Goal: Task Accomplishment & Management: Manage account settings

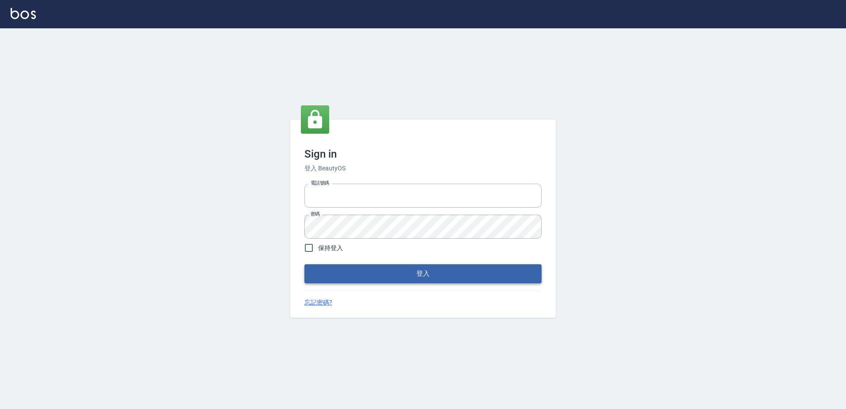
type input "0966699976"
drag, startPoint x: 349, startPoint y: 273, endPoint x: 404, endPoint y: 240, distance: 64.1
click at [349, 272] on button "登入" at bounding box center [422, 273] width 237 height 19
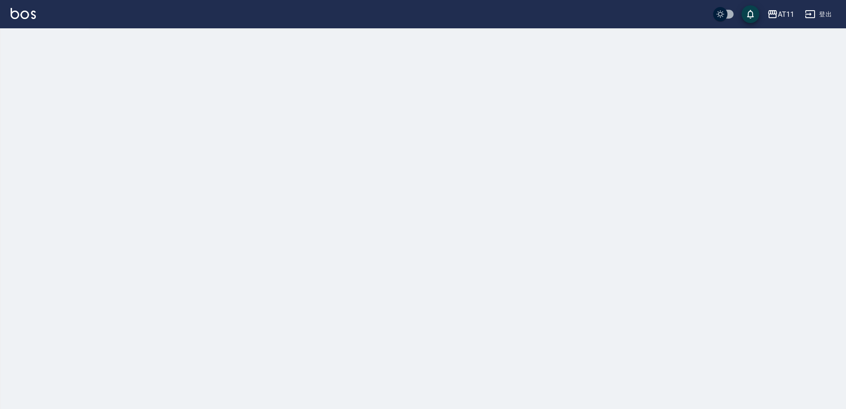
click at [741, 77] on div at bounding box center [423, 204] width 846 height 409
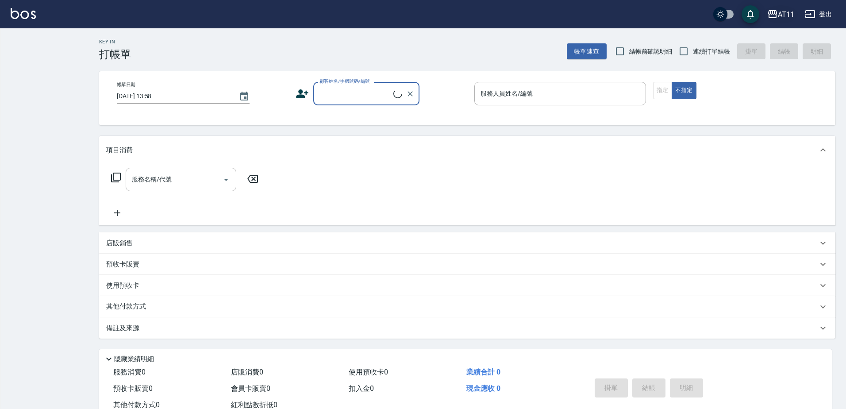
click at [778, 13] on div "AT11" at bounding box center [786, 14] width 16 height 11
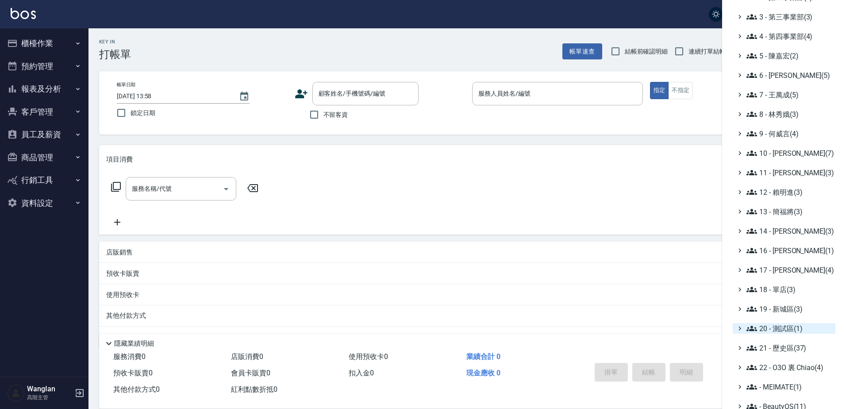
scroll to position [97, 0]
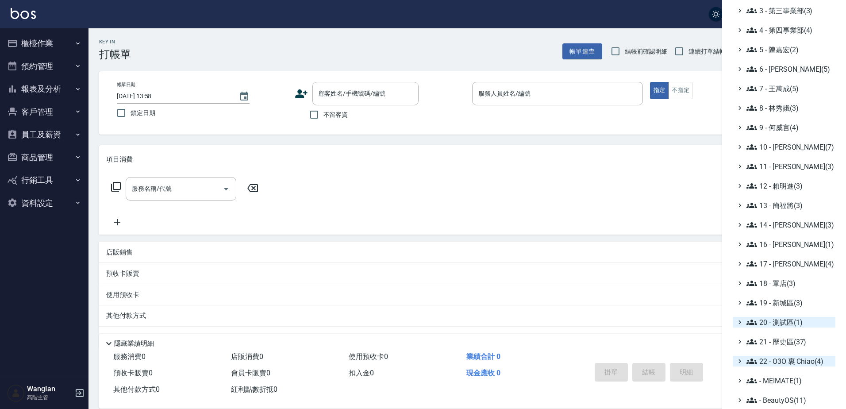
click at [782, 365] on span "22 - O3O 裏 Chiao(4)" at bounding box center [788, 361] width 85 height 11
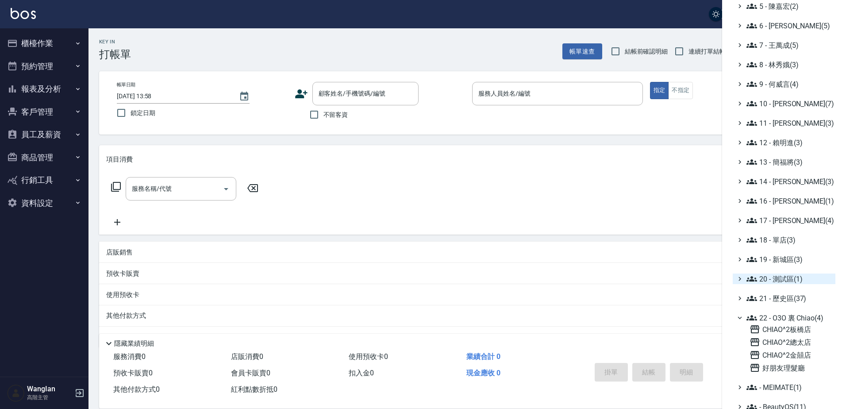
scroll to position [147, 0]
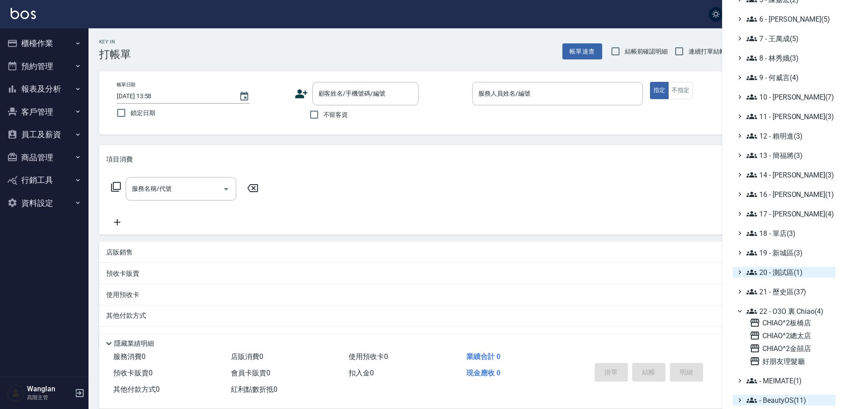
click at [779, 401] on span "- BeautyOS(11)" at bounding box center [788, 400] width 85 height 11
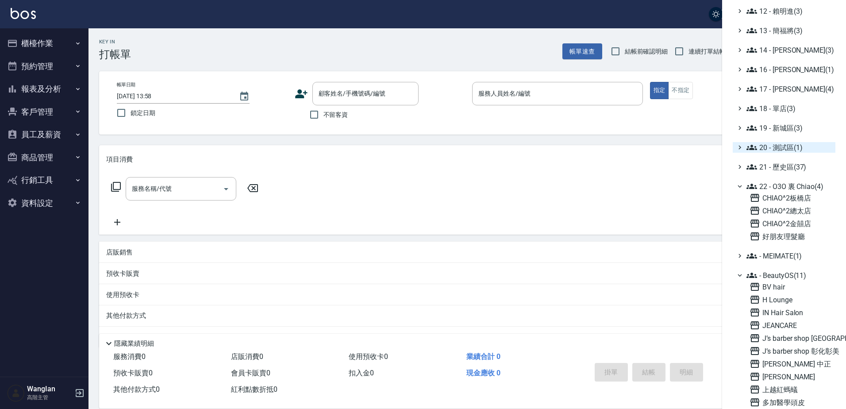
scroll to position [287, 0]
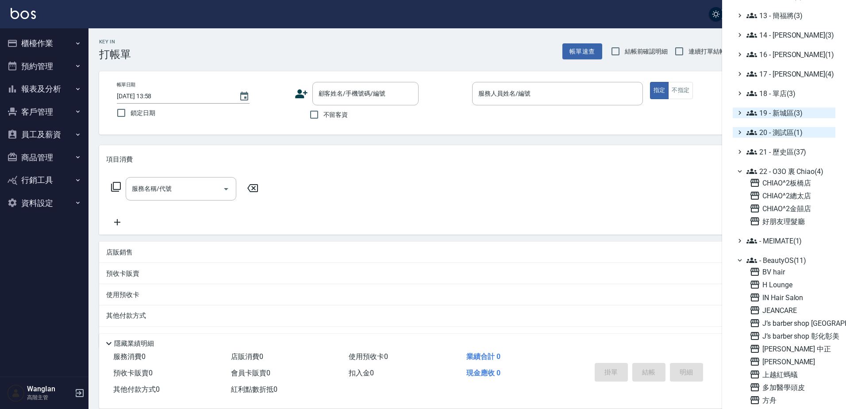
click at [786, 109] on span "19 - 新城區(3)" at bounding box center [788, 113] width 85 height 11
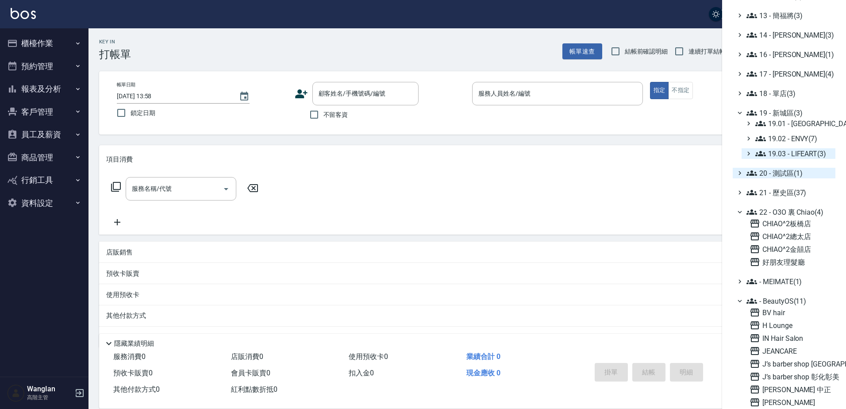
click at [794, 150] on span "19.03 - LIFEART(3)" at bounding box center [793, 153] width 77 height 11
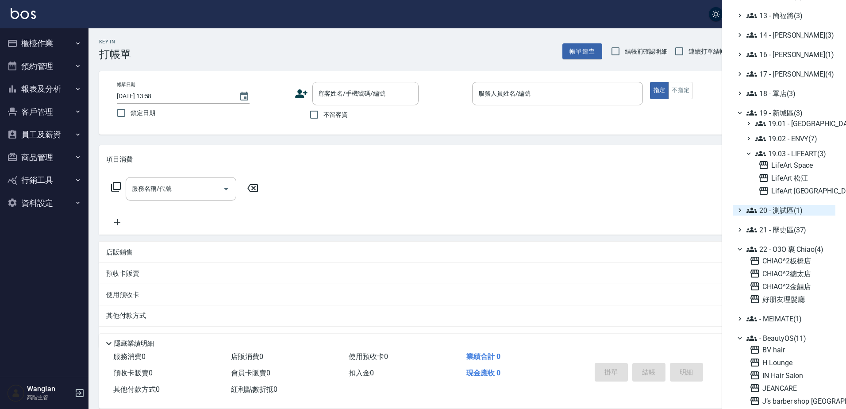
click at [799, 132] on div "19.01 - 新城區 (11) 19.02 - ENVY(7) 19.03 - LIFEART(3) LifeArt Space LifeArt 松江 Li…" at bounding box center [788, 157] width 94 height 78
click at [800, 126] on span "19.01 - 新城區 (11)" at bounding box center [793, 123] width 77 height 11
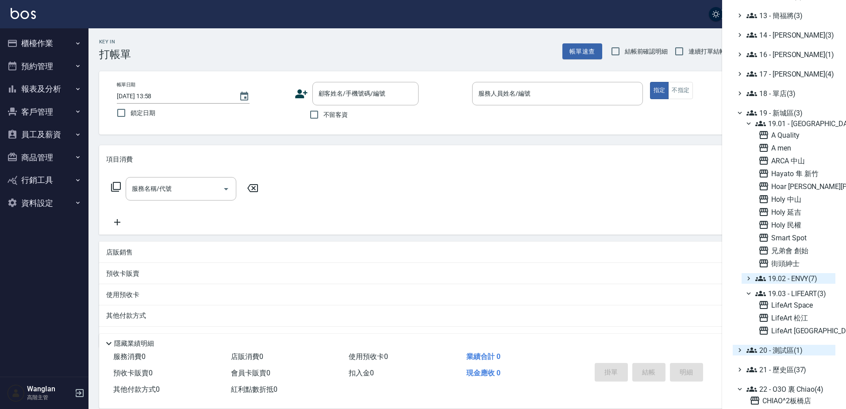
click at [801, 274] on span "19.02 - ENVY(7)" at bounding box center [793, 278] width 77 height 11
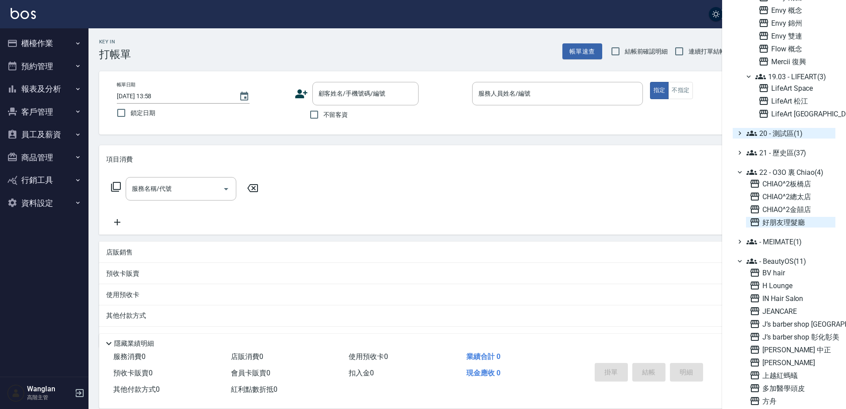
scroll to position [593, 0]
click at [795, 237] on span "- MEIMATE(1)" at bounding box center [788, 240] width 85 height 11
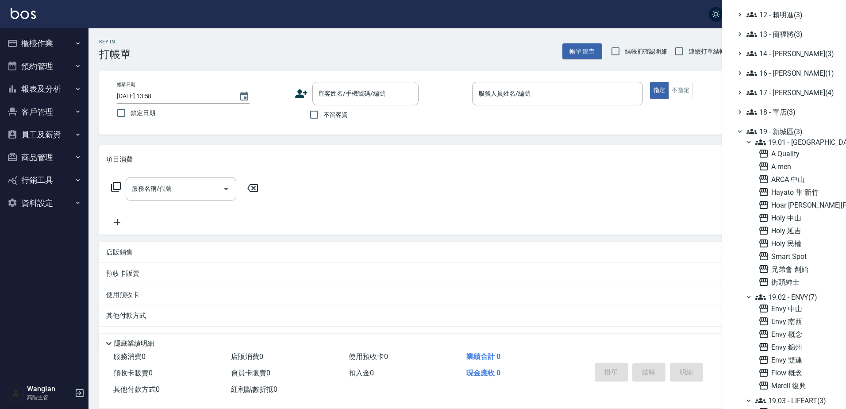
scroll to position [0, 0]
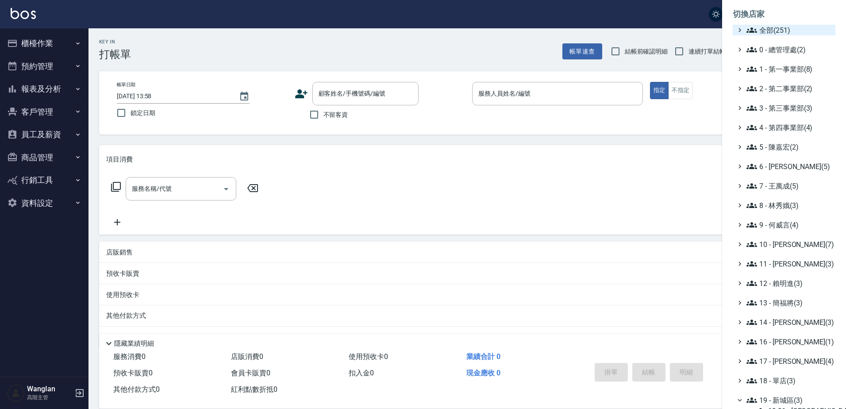
click at [791, 27] on span "全部(251)" at bounding box center [788, 30] width 85 height 11
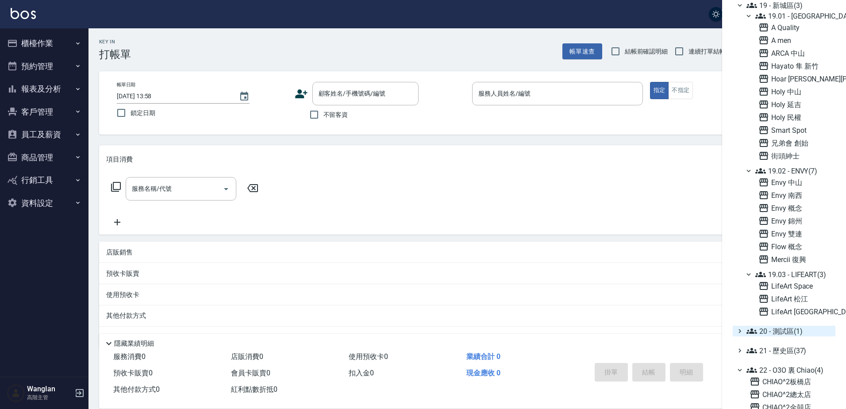
scroll to position [4125, 0]
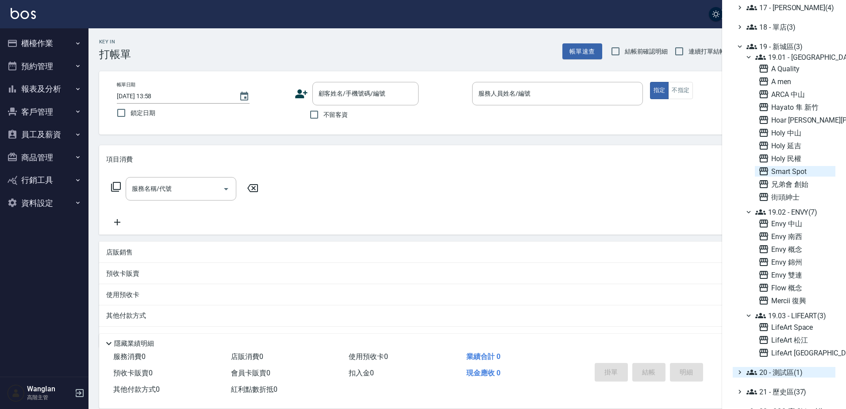
drag, startPoint x: 781, startPoint y: 173, endPoint x: 253, endPoint y: 178, distance: 528.3
click at [781, 173] on span "Smart Spot" at bounding box center [794, 171] width 73 height 11
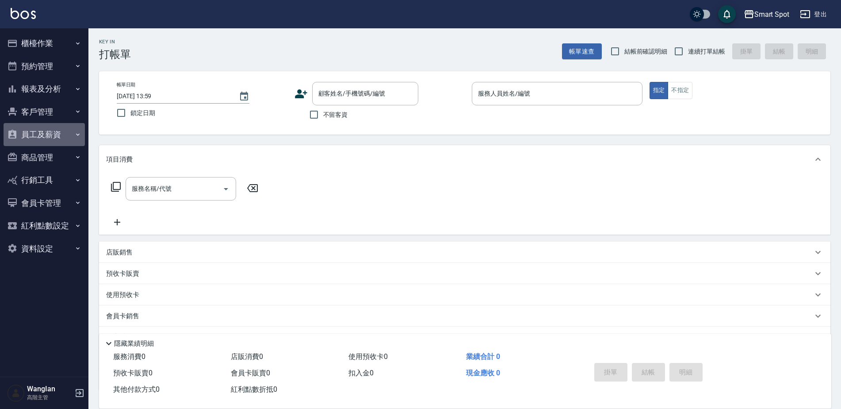
click at [54, 134] on button "員工及薪資" at bounding box center [44, 134] width 81 height 23
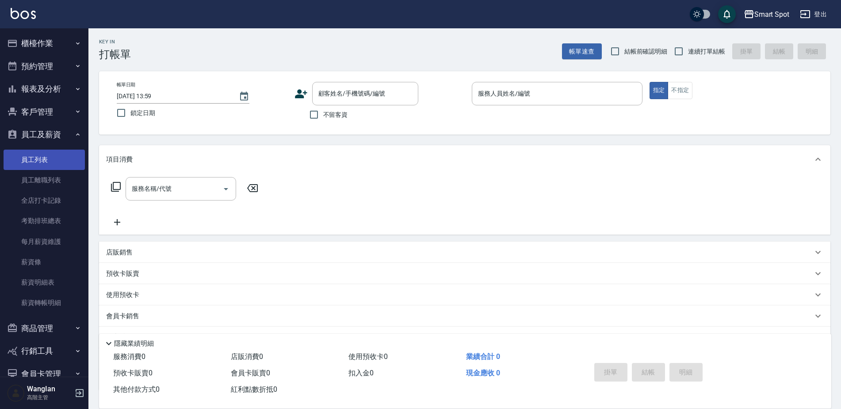
click at [53, 151] on link "員工列表" at bounding box center [44, 160] width 81 height 20
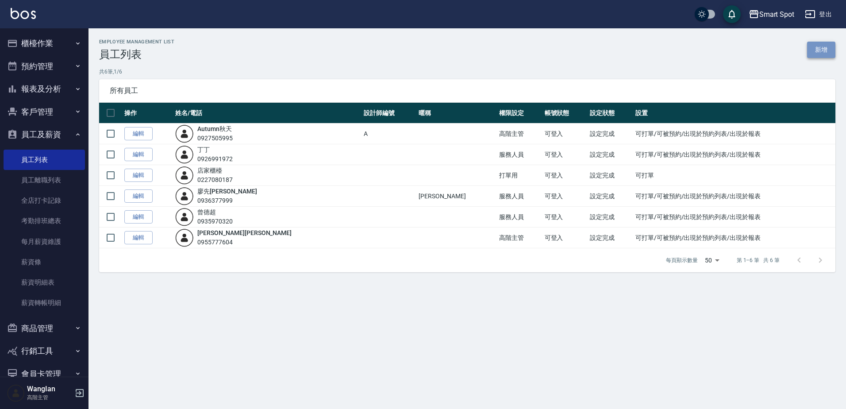
click at [815, 51] on link "新增" at bounding box center [821, 50] width 28 height 16
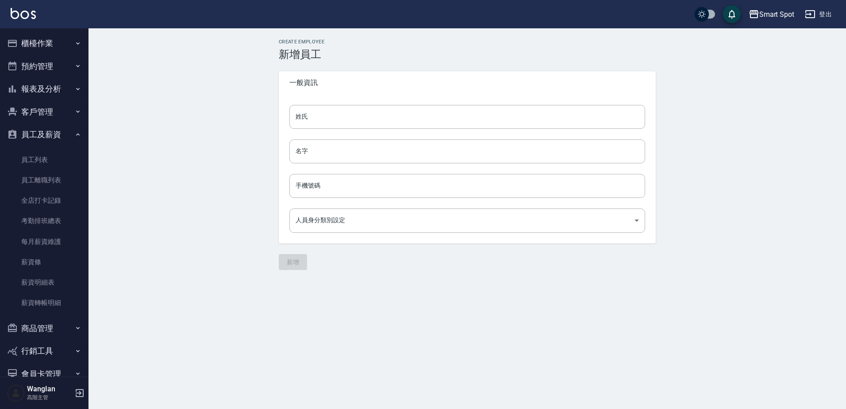
type input "bf0b43e4-e8e7-432f-8724-4b019b3a870b"
click at [369, 181] on input "手機號碼" at bounding box center [467, 186] width 356 height 24
paste input "0936096798"
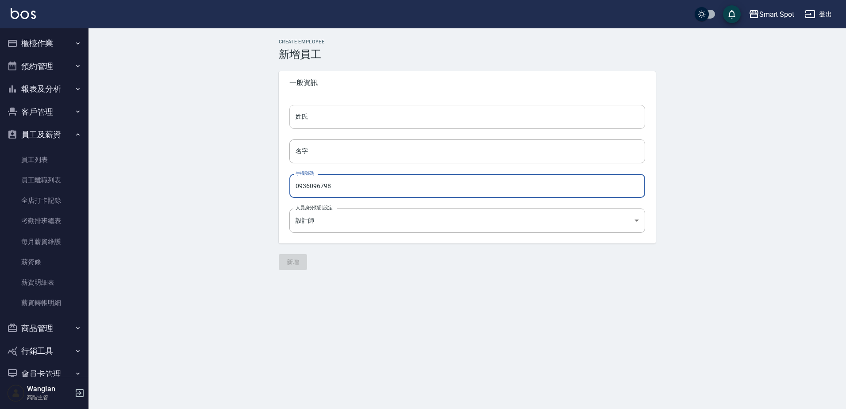
type input "0936096798"
click at [369, 127] on input "姓氏" at bounding box center [467, 117] width 356 height 24
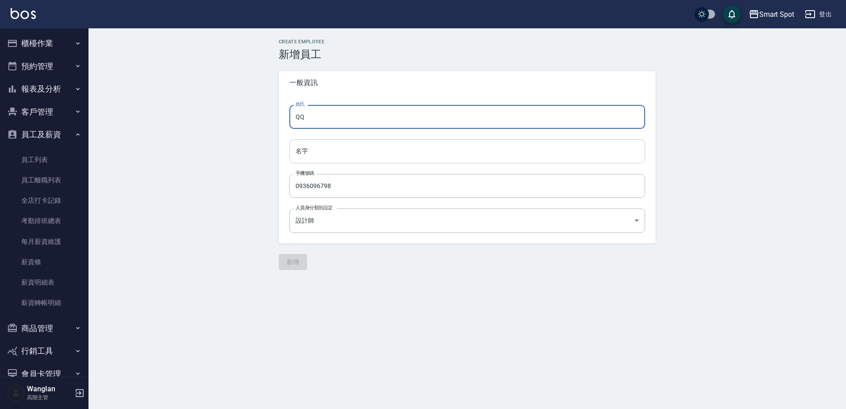
type input "QQ"
click at [370, 145] on input "名字" at bounding box center [467, 151] width 356 height 24
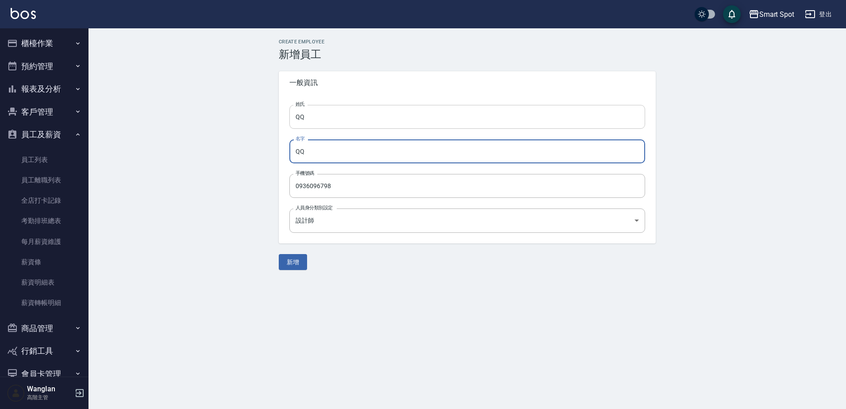
type input "QQ"
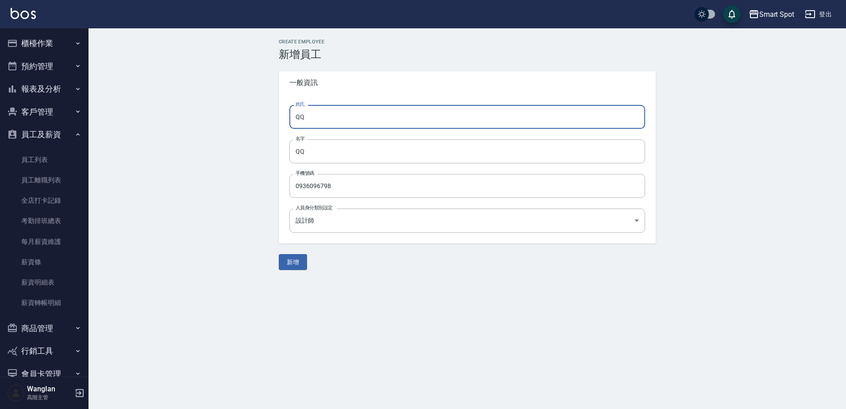
drag, startPoint x: 330, startPoint y: 116, endPoint x: 238, endPoint y: 122, distance: 92.2
click at [238, 122] on div "Create Employee 新增員工 一般資訊 姓氏 QQ 姓氏 名字 QQ 名字 手機號碼 0936096798 手機號碼 人員身分類別設定 設計師 b…" at bounding box center [466, 154] width 757 height 252
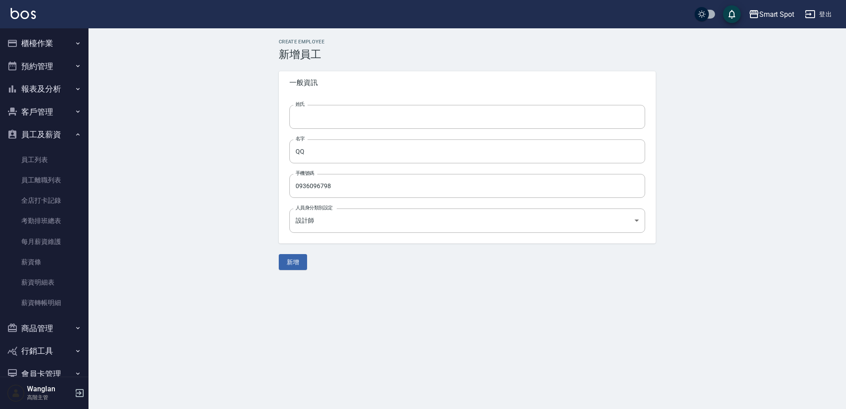
click at [232, 194] on div "Create Employee 新增員工 一般資訊 姓氏 姓氏 名字 QQ 名字 手機號碼 0936096798 手機號碼 人員身分類別設定 設計師 bf0b…" at bounding box center [466, 154] width 757 height 252
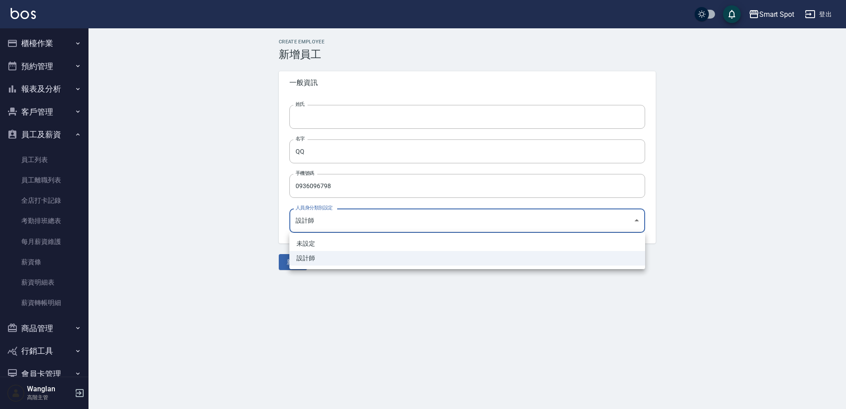
click at [397, 223] on body "Smart Spot 登出 櫃檯作業 打帳單 帳單列表 掛單列表 座位開單 營業儀表板 現金收支登錄 高階收支登錄 材料自購登錄 每日結帳 排班表 現場電腦打…" at bounding box center [423, 204] width 846 height 409
drag, startPoint x: 179, startPoint y: 238, endPoint x: 278, endPoint y: 234, distance: 99.6
click at [179, 238] on div at bounding box center [423, 204] width 846 height 409
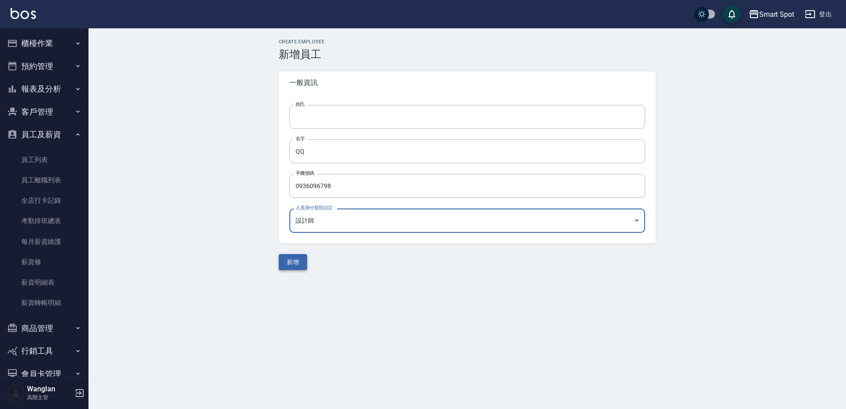
click at [292, 263] on button "新增" at bounding box center [293, 262] width 28 height 16
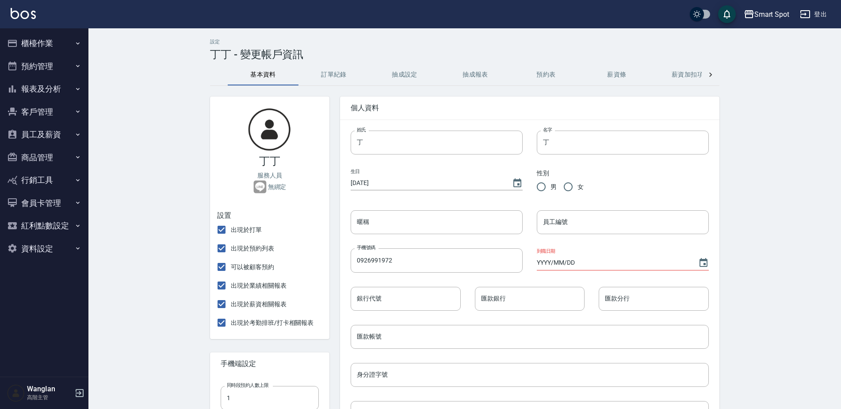
click at [416, 76] on button "抽成設定" at bounding box center [404, 74] width 71 height 21
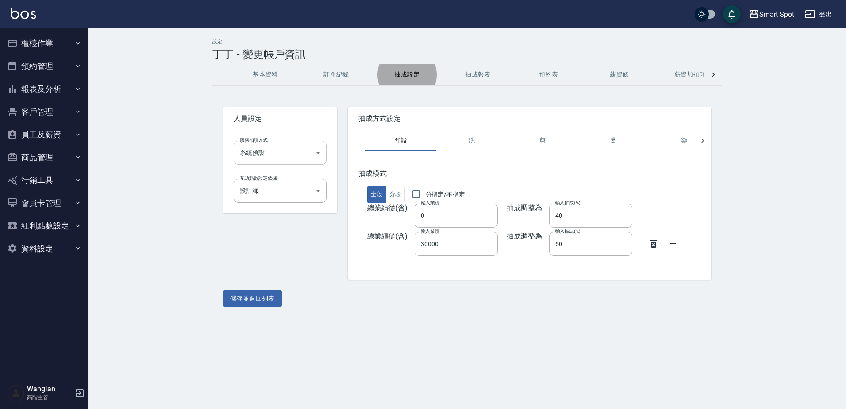
click at [301, 150] on body "Smart Spot 登出 櫃檯作業 打帳單 帳單列表 掛單列表 座位開單 營業儀表板 現金收支登錄 高階收支登錄 材料自購登錄 每日結帳 排班表 現場電腦打…" at bounding box center [423, 204] width 846 height 409
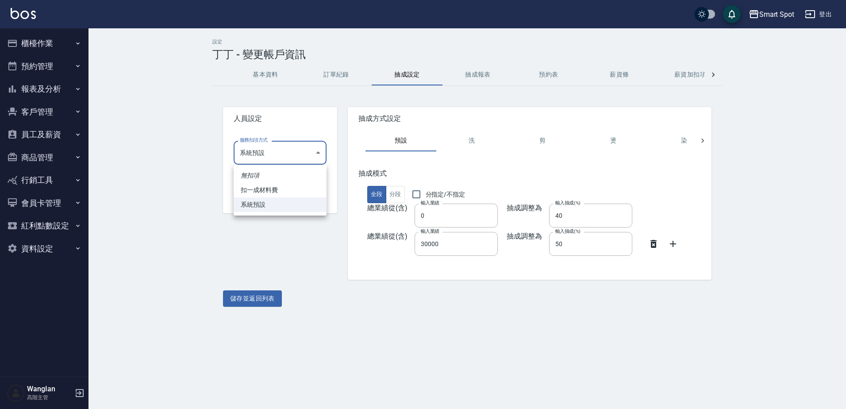
click at [132, 223] on div at bounding box center [423, 204] width 846 height 409
click at [165, 213] on div "設定 丁丁 - 變更帳戶資訊 基本資料 訂單紀錄 抽成設定 抽成報表 預約表 薪資條 薪資加扣項 密碼與安全 打卡紀錄 人員設定 服務扣項方式 系統預設 系統…" at bounding box center [466, 172] width 757 height 289
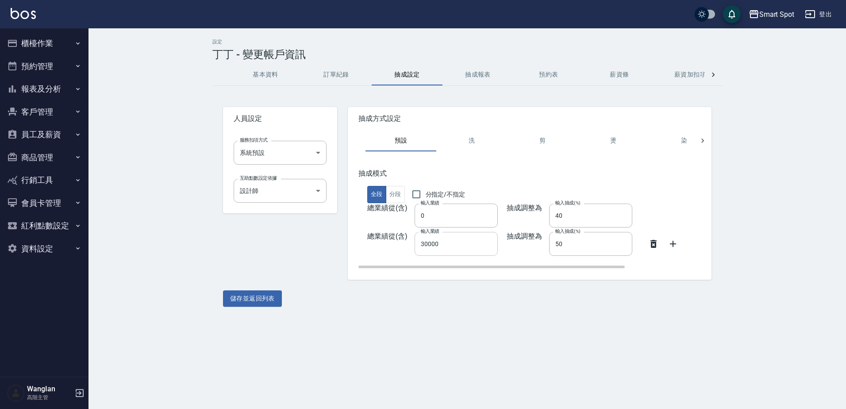
click at [457, 242] on input "30000" at bounding box center [456, 244] width 83 height 24
click at [558, 80] on button "預約表" at bounding box center [548, 74] width 71 height 21
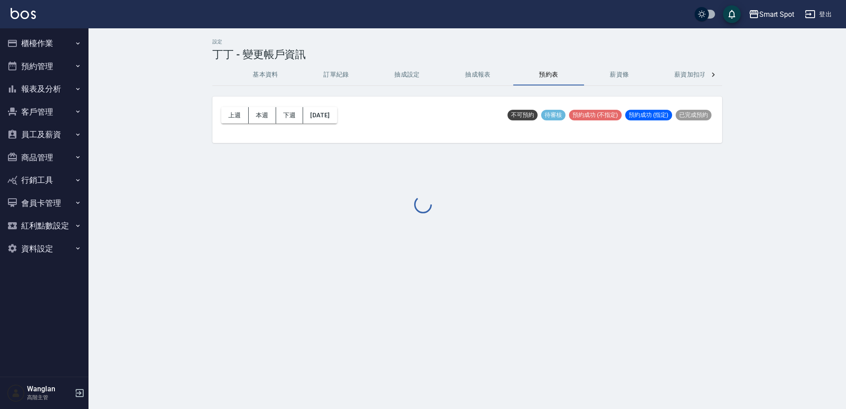
click at [626, 70] on div at bounding box center [423, 204] width 846 height 409
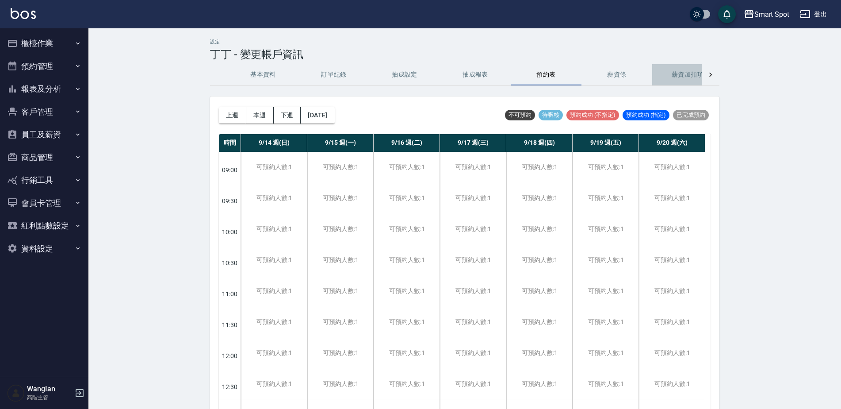
click at [683, 71] on button "薪資加扣項" at bounding box center [688, 74] width 71 height 21
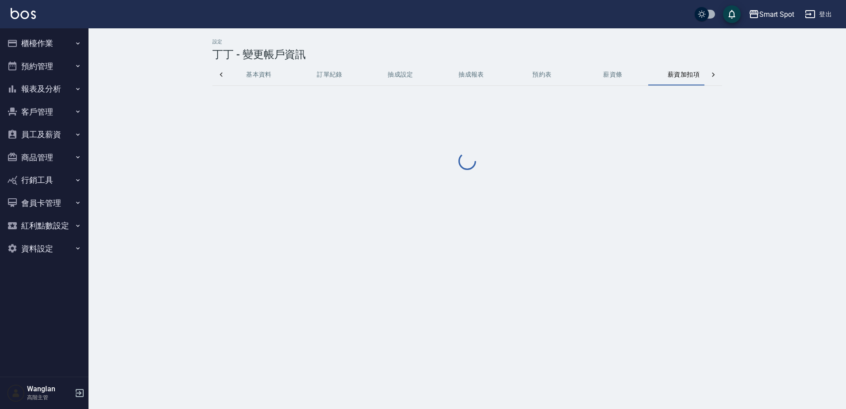
scroll to position [0, 21]
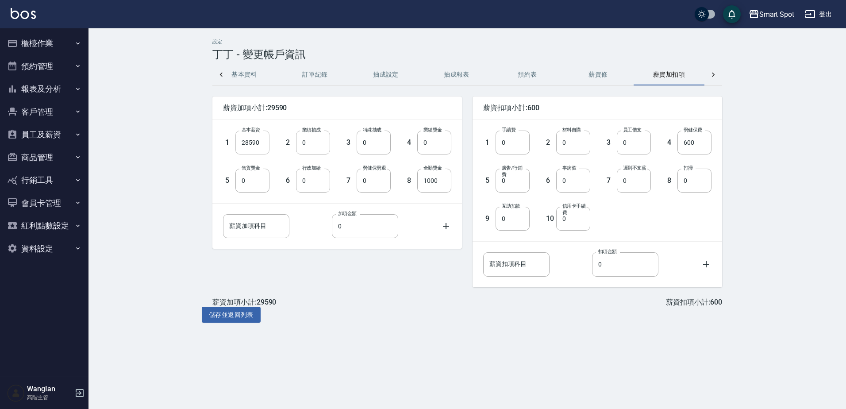
click at [247, 141] on input "28590" at bounding box center [252, 143] width 34 height 24
click at [426, 179] on input "1000" at bounding box center [434, 181] width 34 height 24
click at [693, 141] on input "600" at bounding box center [694, 143] width 34 height 24
click at [598, 77] on button "薪資條" at bounding box center [598, 74] width 71 height 21
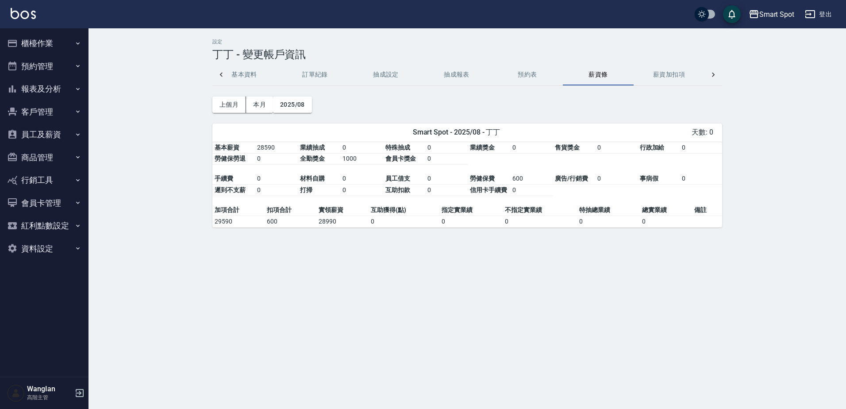
click at [671, 75] on button "薪資加扣項" at bounding box center [669, 74] width 71 height 21
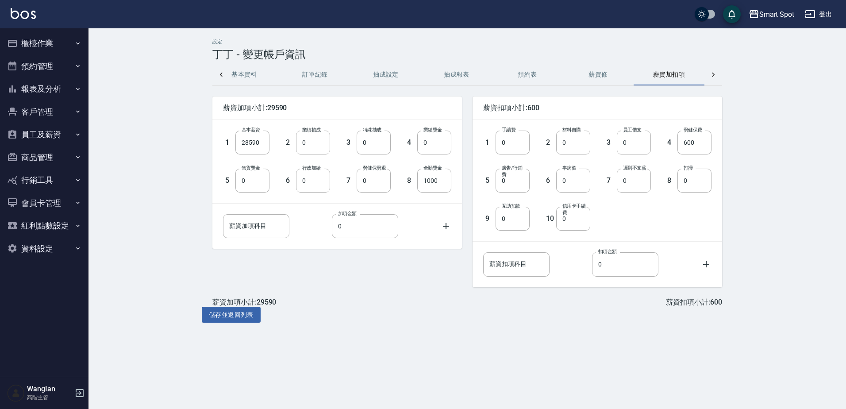
click at [712, 74] on icon at bounding box center [713, 74] width 9 height 9
click at [603, 69] on button "密碼與安全" at bounding box center [598, 74] width 71 height 21
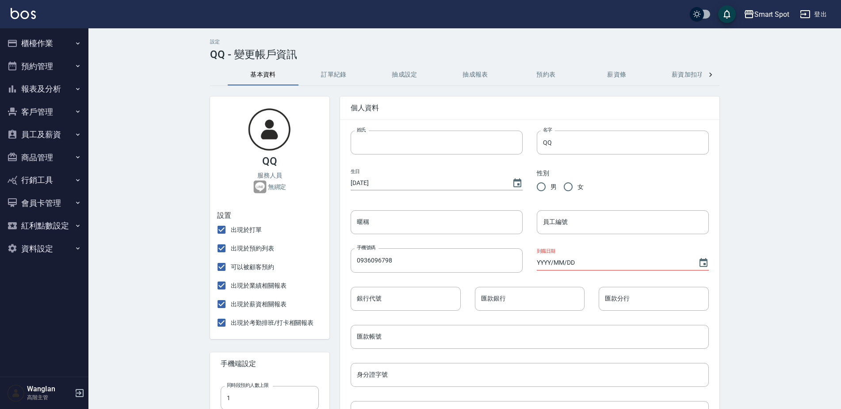
click at [332, 78] on button "訂單紀錄" at bounding box center [334, 74] width 71 height 21
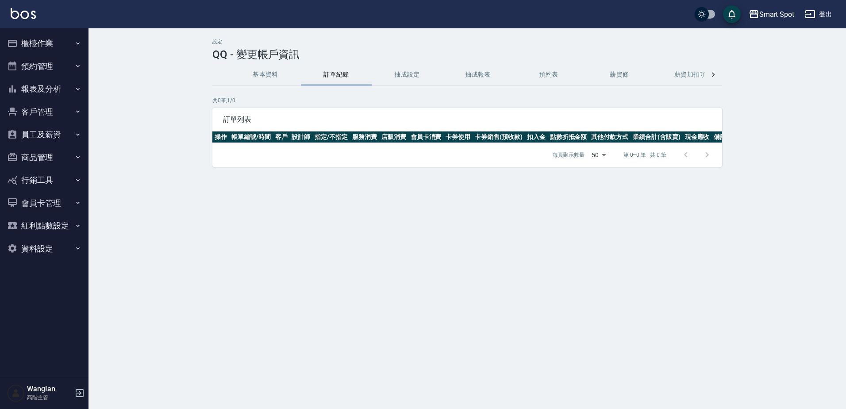
click at [416, 70] on button "抽成設定" at bounding box center [407, 74] width 71 height 21
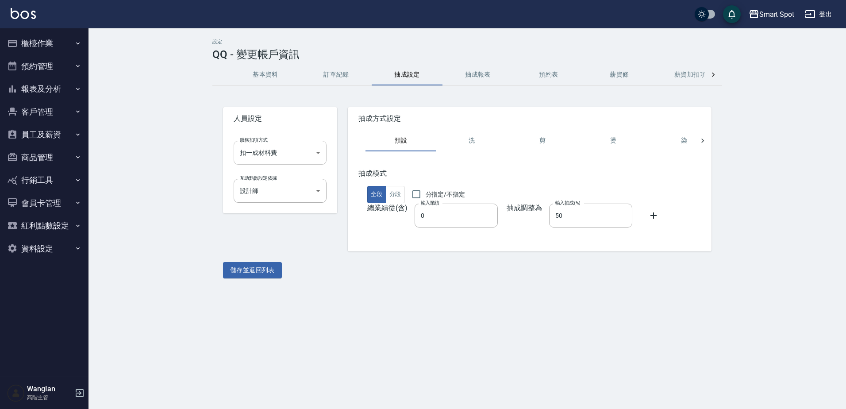
click at [278, 142] on body "Smart Spot 登出 櫃檯作業 打帳單 帳單列表 掛單列表 座位開單 營業儀表板 現金收支登錄 高階收支登錄 材料自購登錄 每日結帳 排班表 現場電腦打…" at bounding box center [423, 204] width 846 height 409
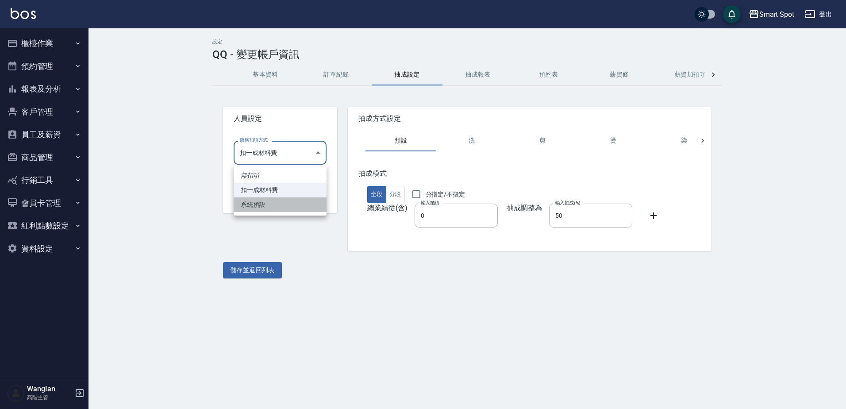
click at [267, 204] on li "系統預設" at bounding box center [280, 204] width 93 height 15
type input "系統預設"
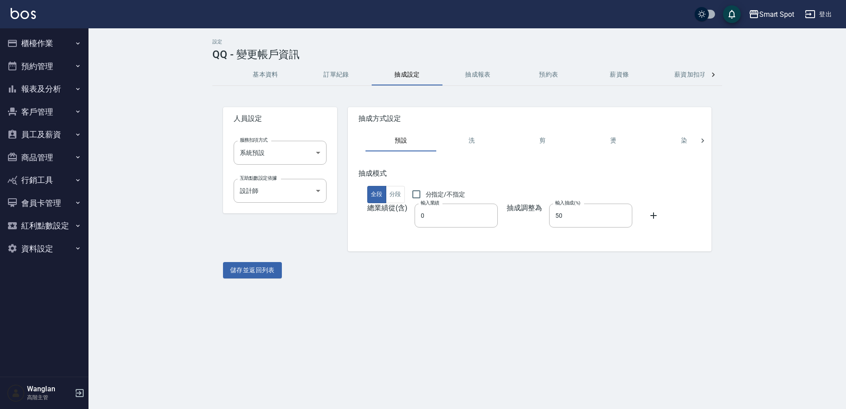
click at [180, 174] on div "設定 QQ - 變更帳戶資訊 基本資料 訂單紀錄 抽成設定 抽成報表 預約表 薪資條 薪資加扣項 密碼與安全 打卡紀錄 人員設定 服務扣項方式 系統預設 系統…" at bounding box center [466, 158] width 757 height 261
click at [651, 214] on icon at bounding box center [653, 215] width 11 height 11
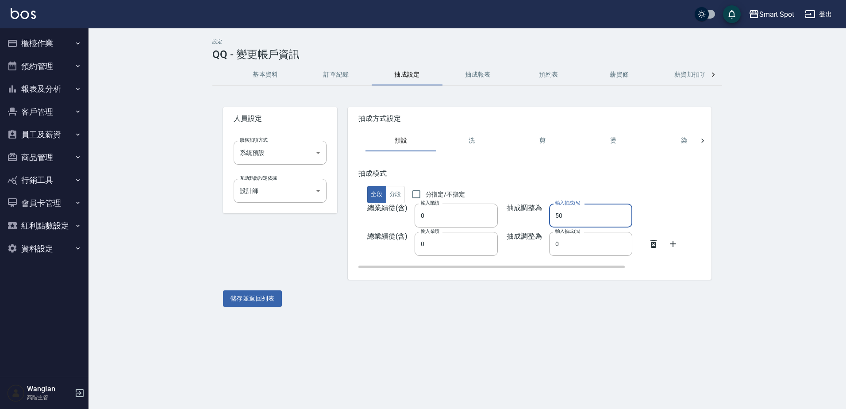
click at [564, 209] on input "50" at bounding box center [590, 216] width 83 height 24
type input "40"
type input "50"
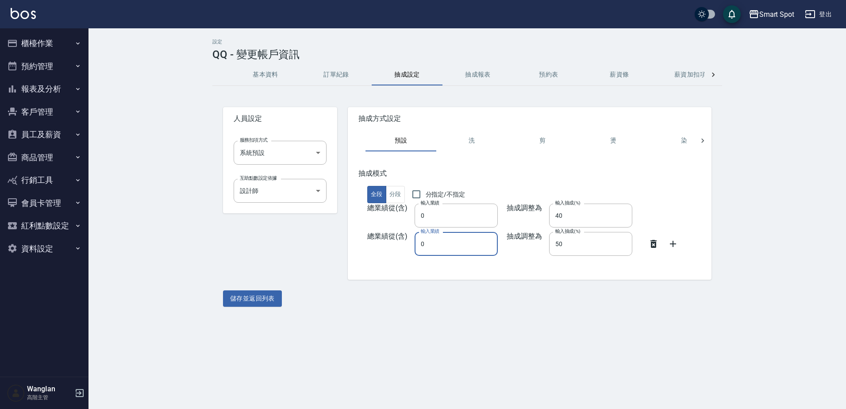
paste input "3000"
type input "30000"
click at [688, 70] on button "薪資加扣項" at bounding box center [690, 74] width 71 height 21
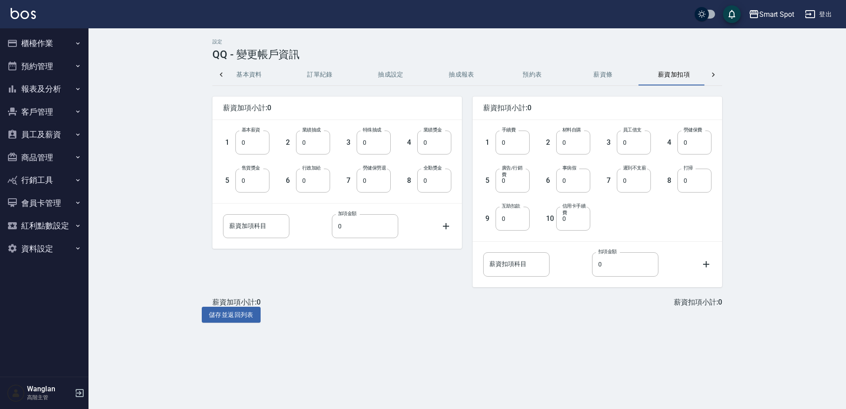
scroll to position [0, 21]
click at [255, 144] on input "0" at bounding box center [252, 143] width 34 height 24
paste input "2859"
type input "28590"
click at [440, 175] on input "0" at bounding box center [434, 181] width 34 height 24
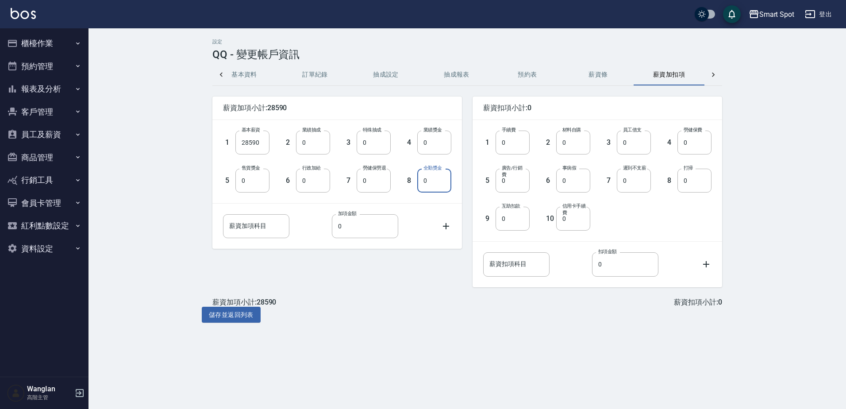
paste input "100"
type input "1000"
click at [672, 143] on h5 "4" at bounding box center [671, 142] width 8 height 9
click at [704, 143] on input "0" at bounding box center [694, 143] width 34 height 24
paste input "60"
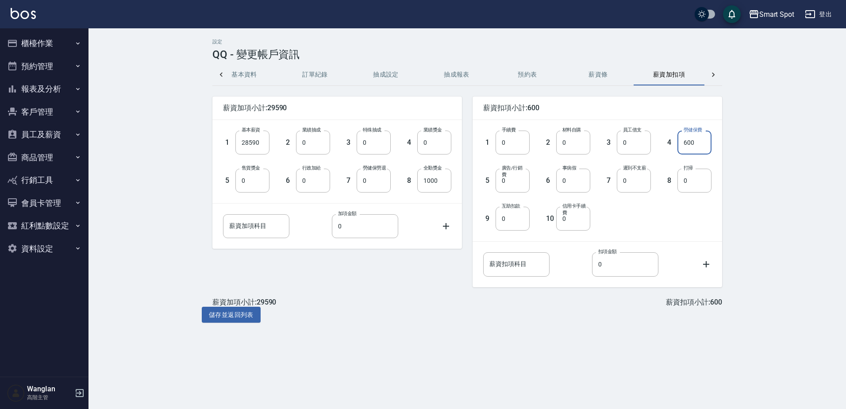
type input "600"
click at [714, 77] on icon at bounding box center [713, 74] width 9 height 9
click at [598, 77] on button "密碼與安全" at bounding box center [598, 74] width 71 height 21
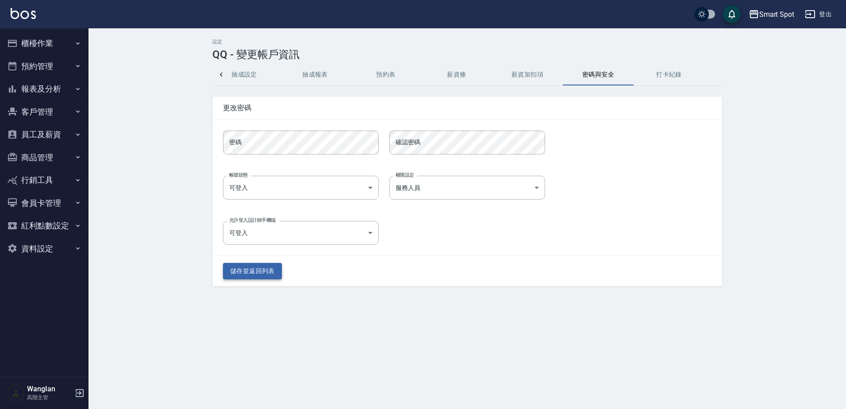
click at [252, 276] on button "儲存並返回列表" at bounding box center [252, 271] width 59 height 16
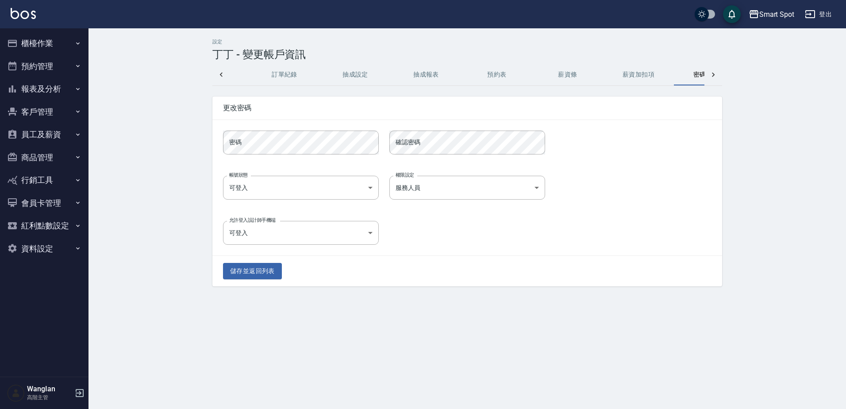
scroll to position [0, 57]
click at [631, 79] on button "薪資加扣項" at bounding box center [633, 74] width 71 height 21
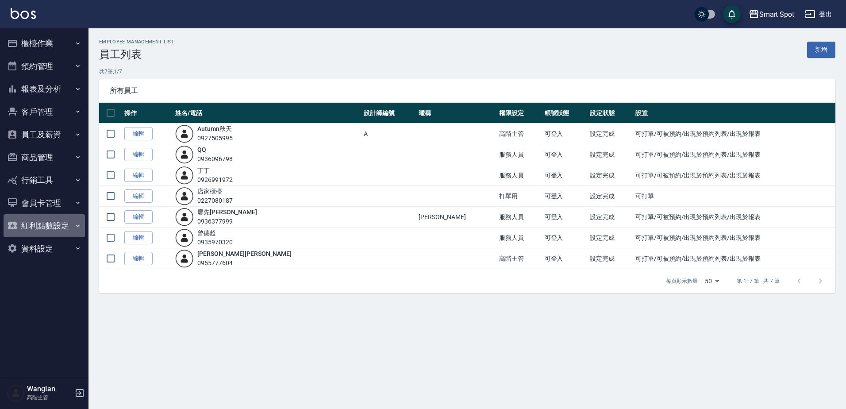
click at [46, 230] on button "紅利點數設定" at bounding box center [44, 225] width 81 height 23
click at [35, 291] on ul "櫃檯作業 打帳單 帳單列表 掛單列表 座位開單 營業儀表板 現金收支登錄 高階收支登錄 材料自購登錄 每日結帳 排班表 現場電腦打卡 掃碼打卡 預約管理 預約…" at bounding box center [44, 159] width 81 height 262
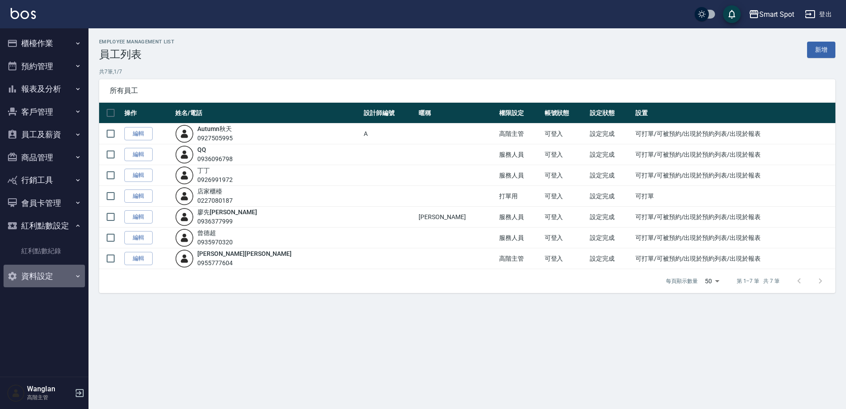
click at [45, 279] on button "資料設定" at bounding box center [44, 276] width 81 height 23
click at [57, 161] on button "商品管理" at bounding box center [44, 157] width 81 height 23
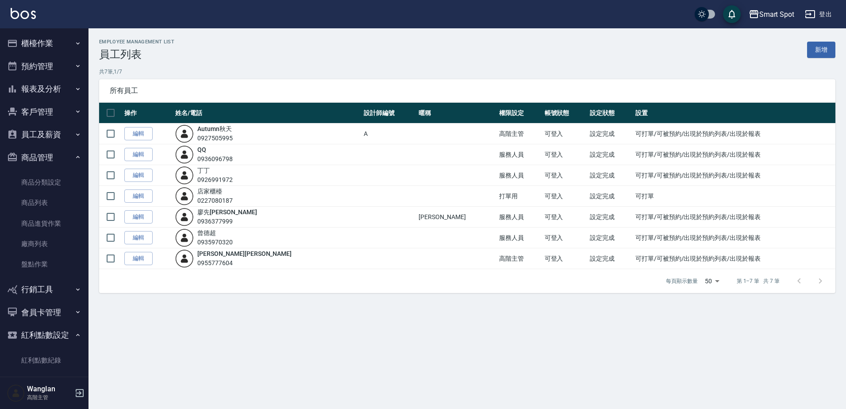
click at [58, 134] on button "員工及薪資" at bounding box center [44, 134] width 81 height 23
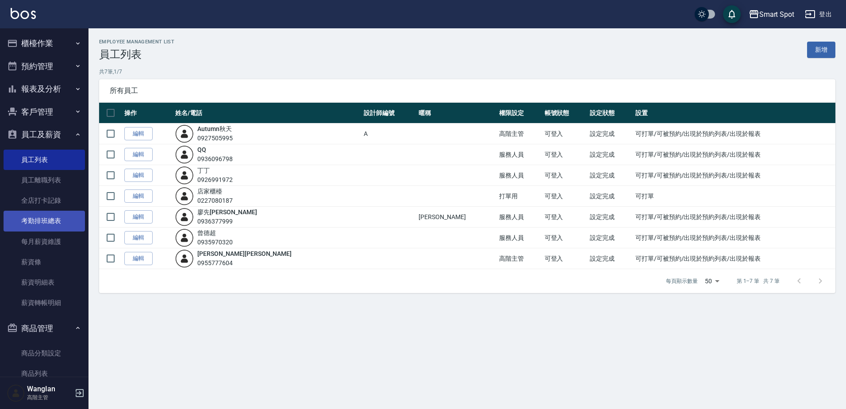
click at [59, 224] on link "考勤排班總表" at bounding box center [44, 221] width 81 height 20
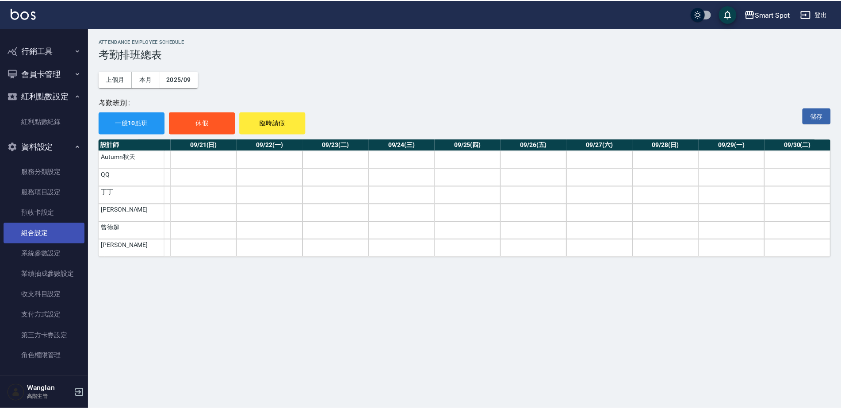
scroll to position [413, 0]
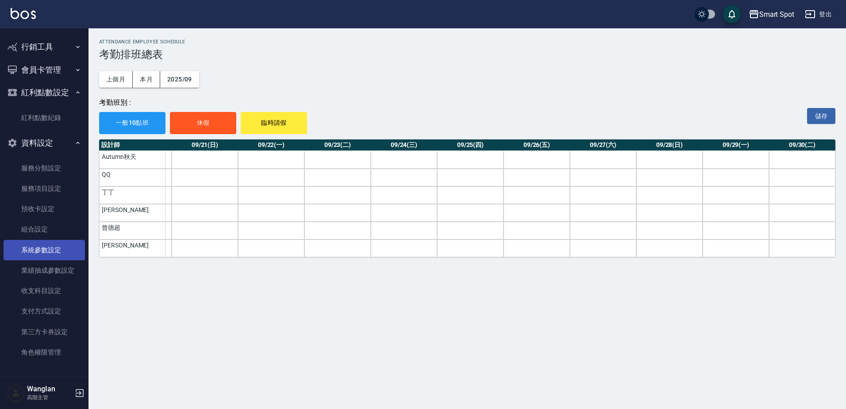
click at [51, 252] on link "系統參數設定" at bounding box center [44, 250] width 81 height 20
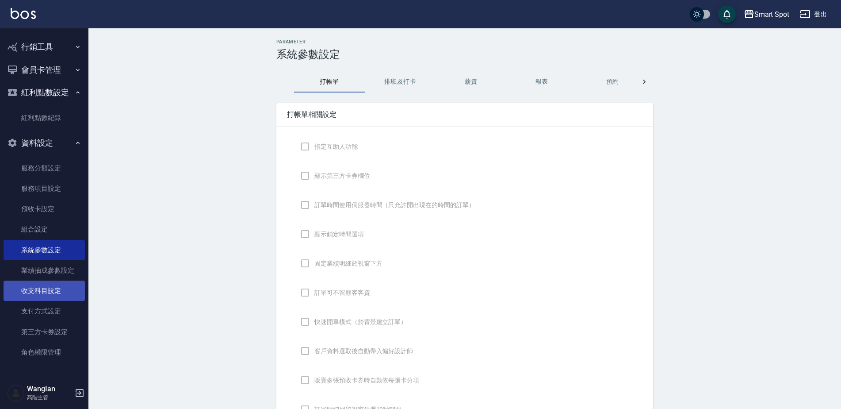
checkbox input "true"
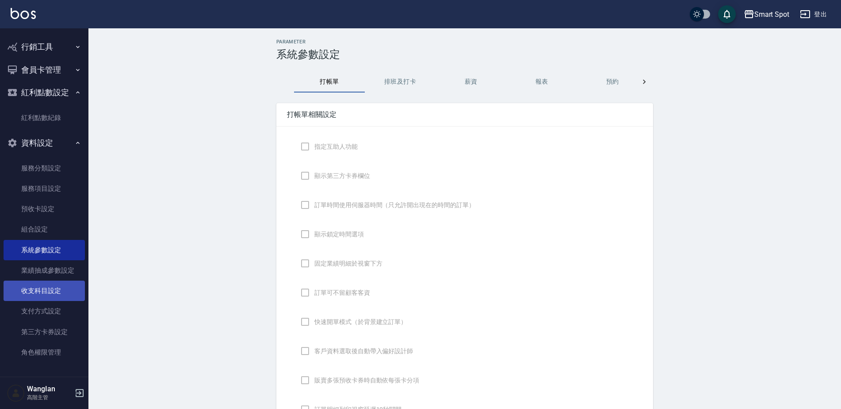
checkbox input "false"
type input "DESIGNATE"
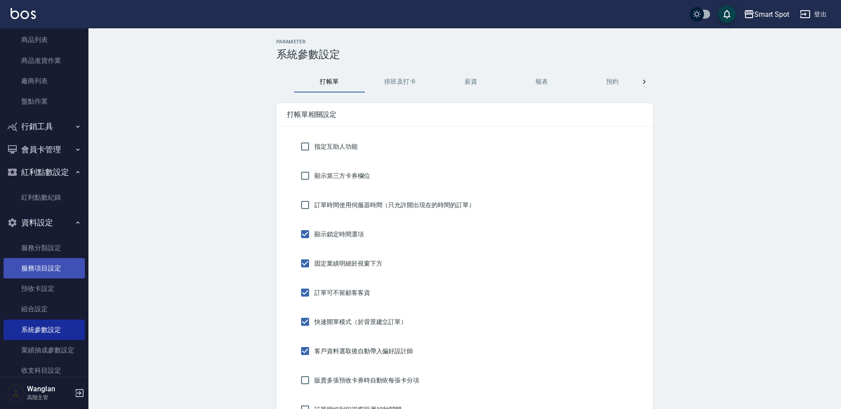
scroll to position [413, 0]
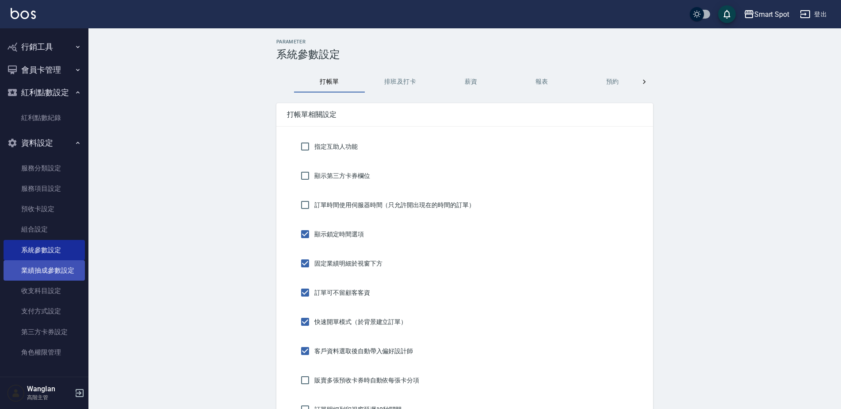
drag, startPoint x: 42, startPoint y: 282, endPoint x: 50, endPoint y: 280, distance: 8.3
click at [42, 281] on link "收支科目設定" at bounding box center [44, 290] width 81 height 20
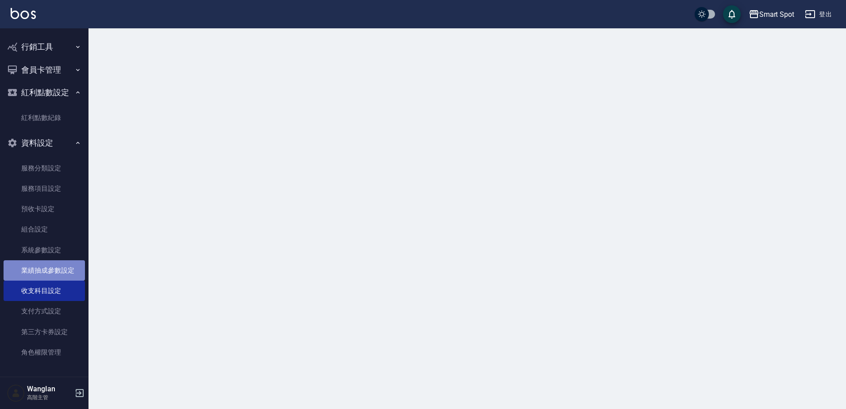
click at [78, 277] on link "業績抽成參數設定" at bounding box center [44, 270] width 81 height 20
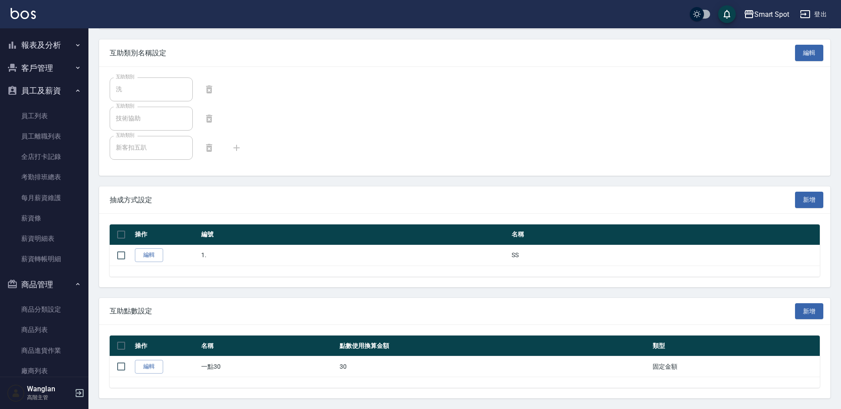
scroll to position [15, 0]
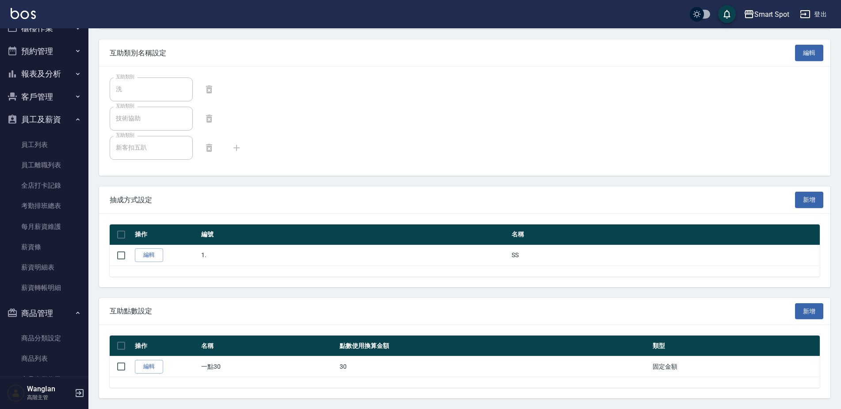
drag, startPoint x: 53, startPoint y: 141, endPoint x: 159, endPoint y: 139, distance: 106.2
click at [53, 141] on link "員工列表" at bounding box center [44, 144] width 81 height 20
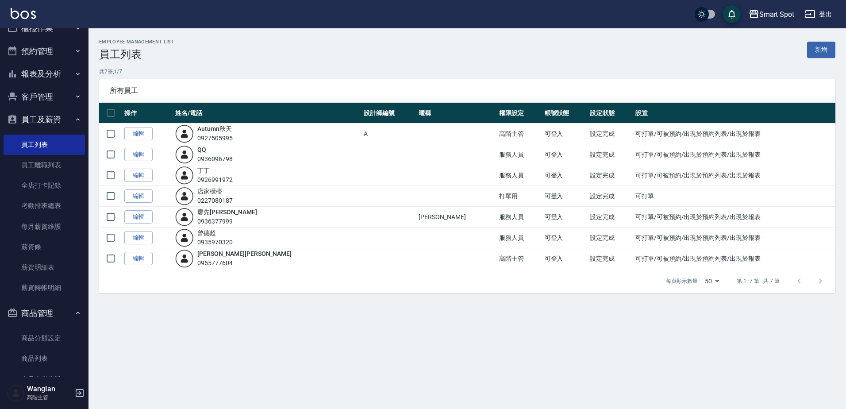
click at [775, 217] on td "可打單/可被預約/出現於預約列表/出現於報表" at bounding box center [734, 217] width 202 height 21
